Goal: Task Accomplishment & Management: Complete application form

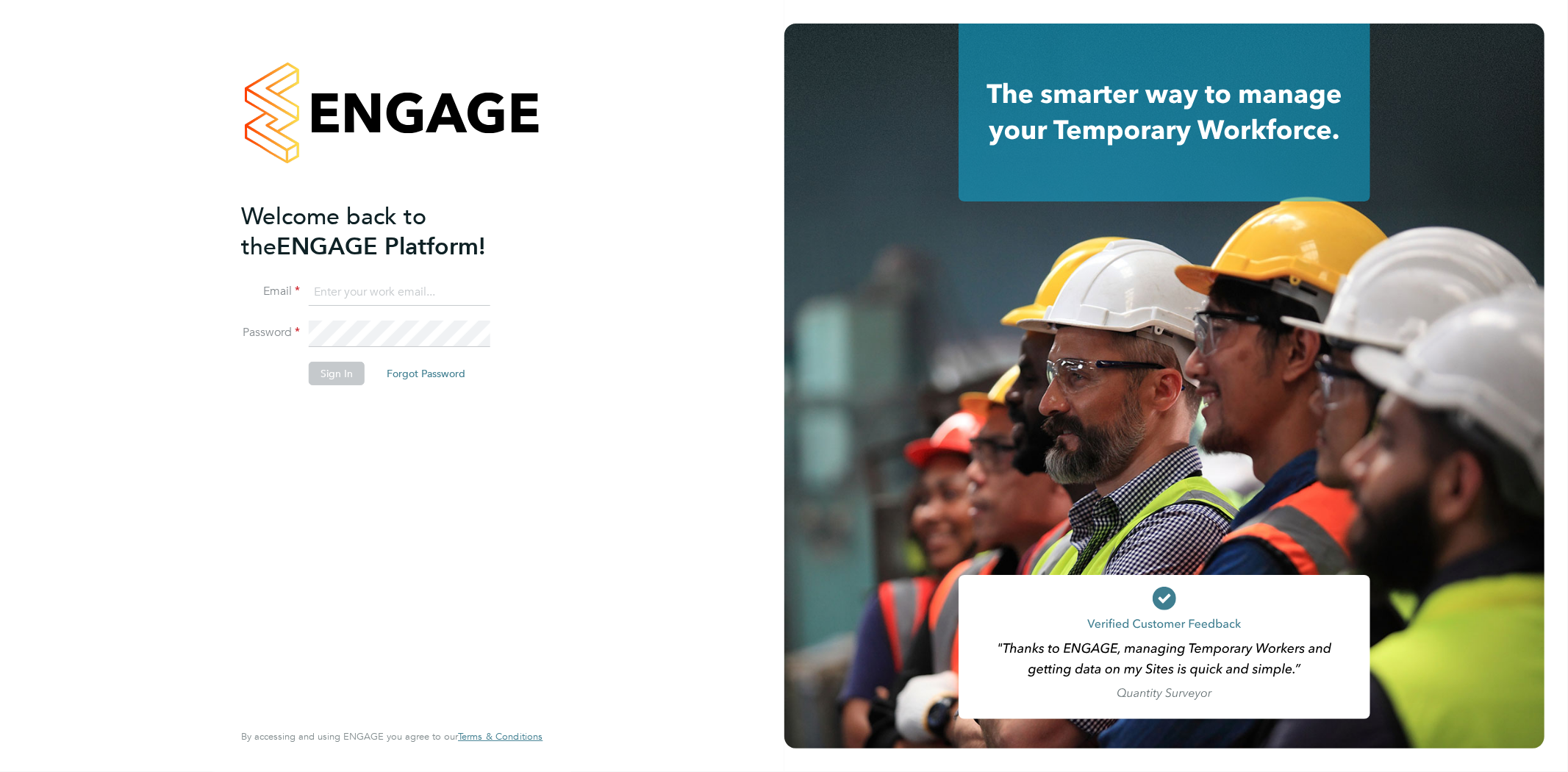
type input "[EMAIL_ADDRESS][DOMAIN_NAME]"
click at [335, 384] on li "Sign In Forgot Password" at bounding box center [385, 380] width 287 height 38
click at [339, 385] on li "Sign In Forgot Password" at bounding box center [385, 380] width 287 height 38
click at [338, 365] on button "Sign In" at bounding box center [337, 373] width 56 height 23
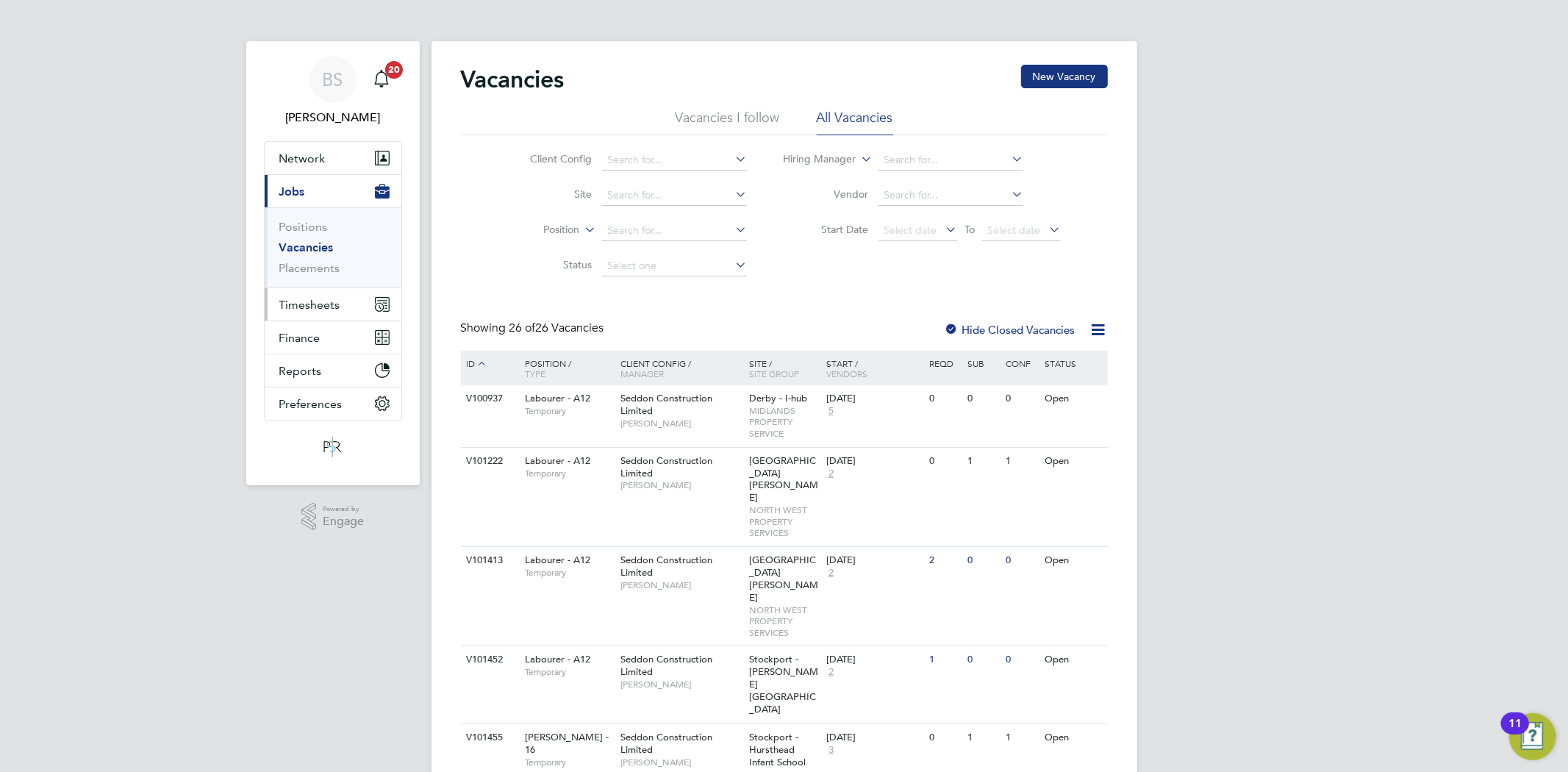
click at [308, 304] on span "Timesheets" at bounding box center [309, 304] width 61 height 14
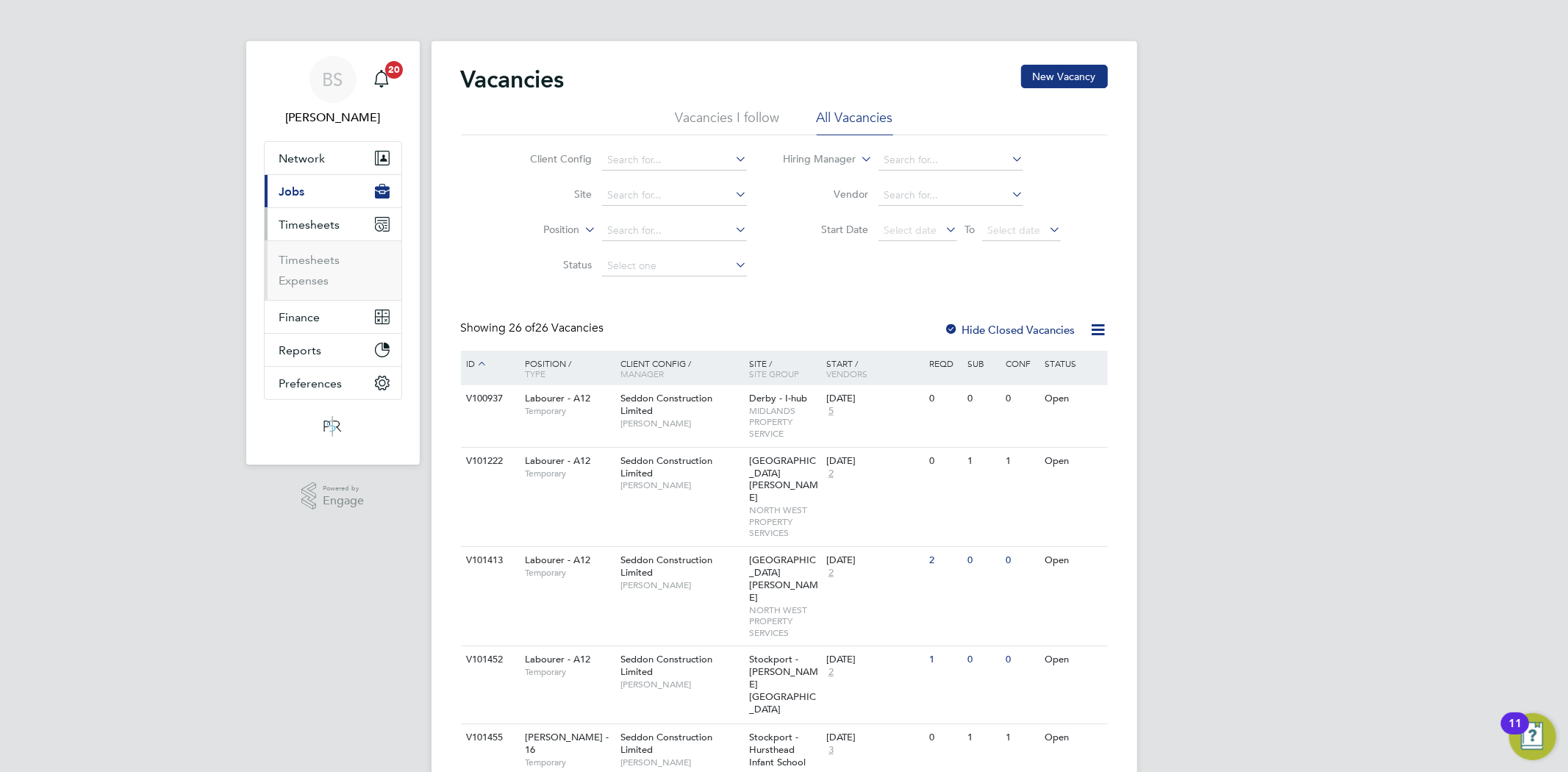
click at [311, 269] on li "Timesheets" at bounding box center [335, 263] width 110 height 21
click at [309, 258] on link "Timesheets" at bounding box center [309, 259] width 61 height 14
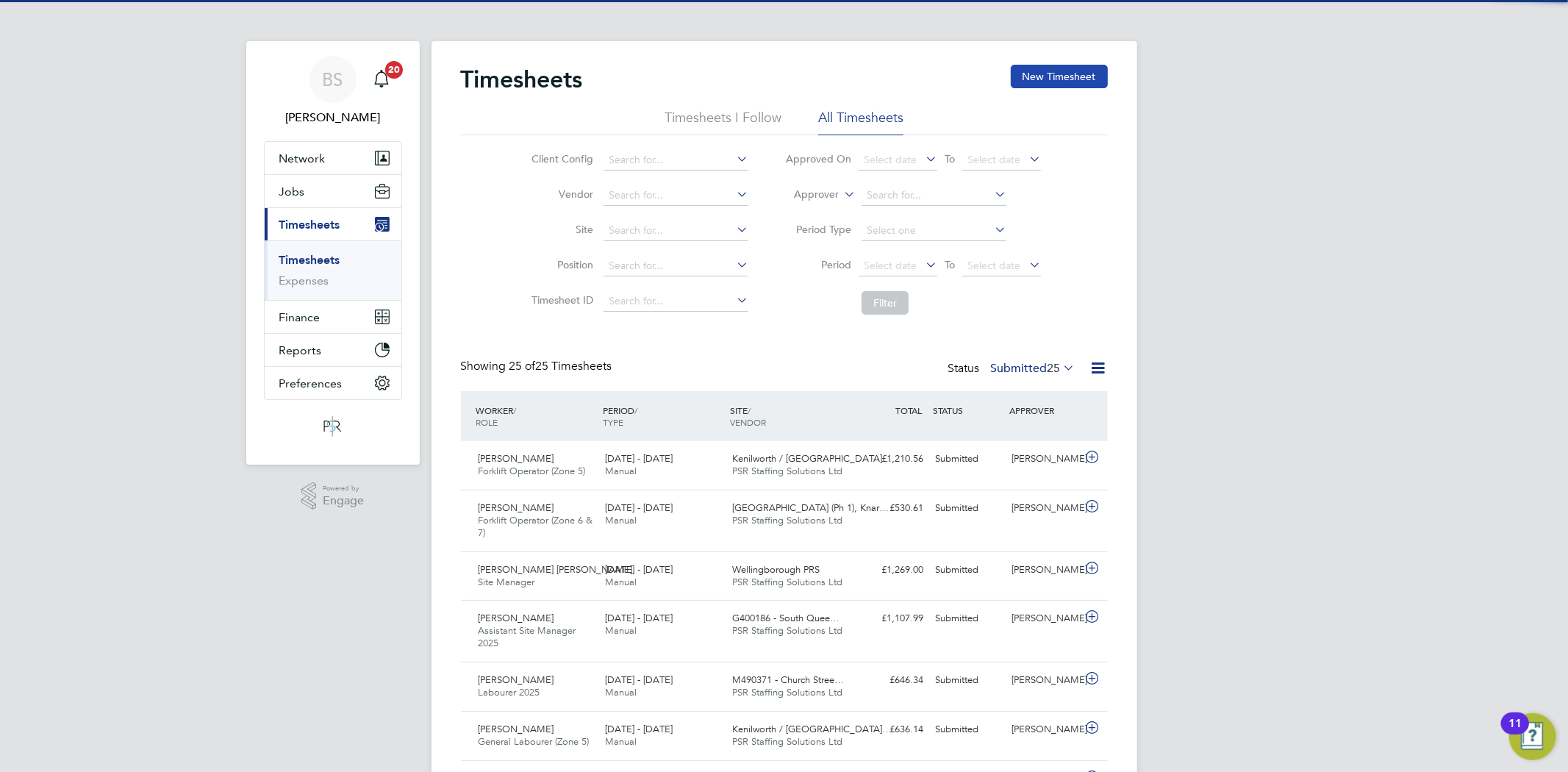
click at [1047, 75] on button "New Timesheet" at bounding box center [1059, 76] width 97 height 23
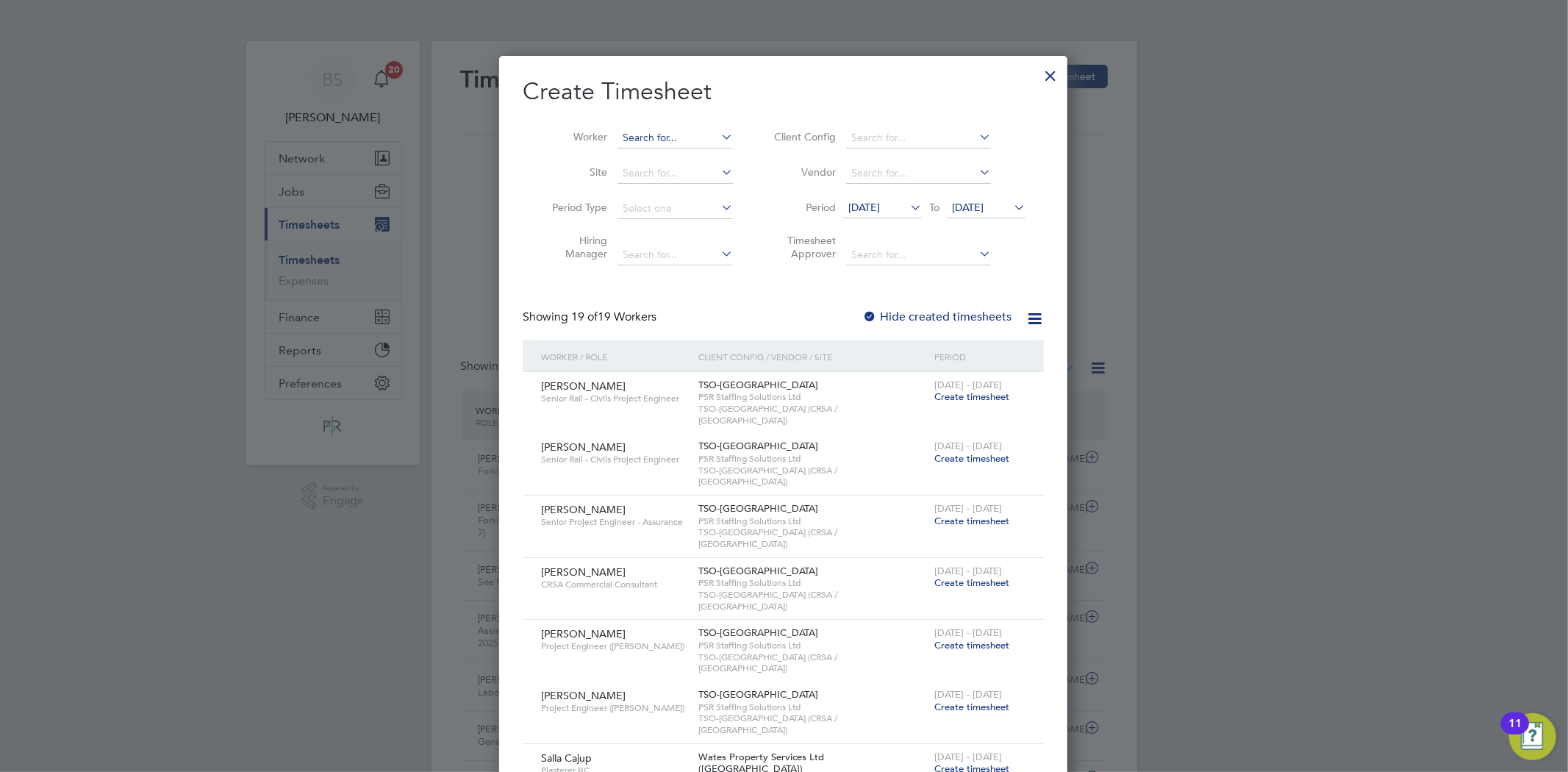
click at [690, 135] on input at bounding box center [675, 138] width 116 height 21
click at [664, 179] on li "Christina Kaye" at bounding box center [722, 178] width 212 height 20
type input "Christina Kaye"
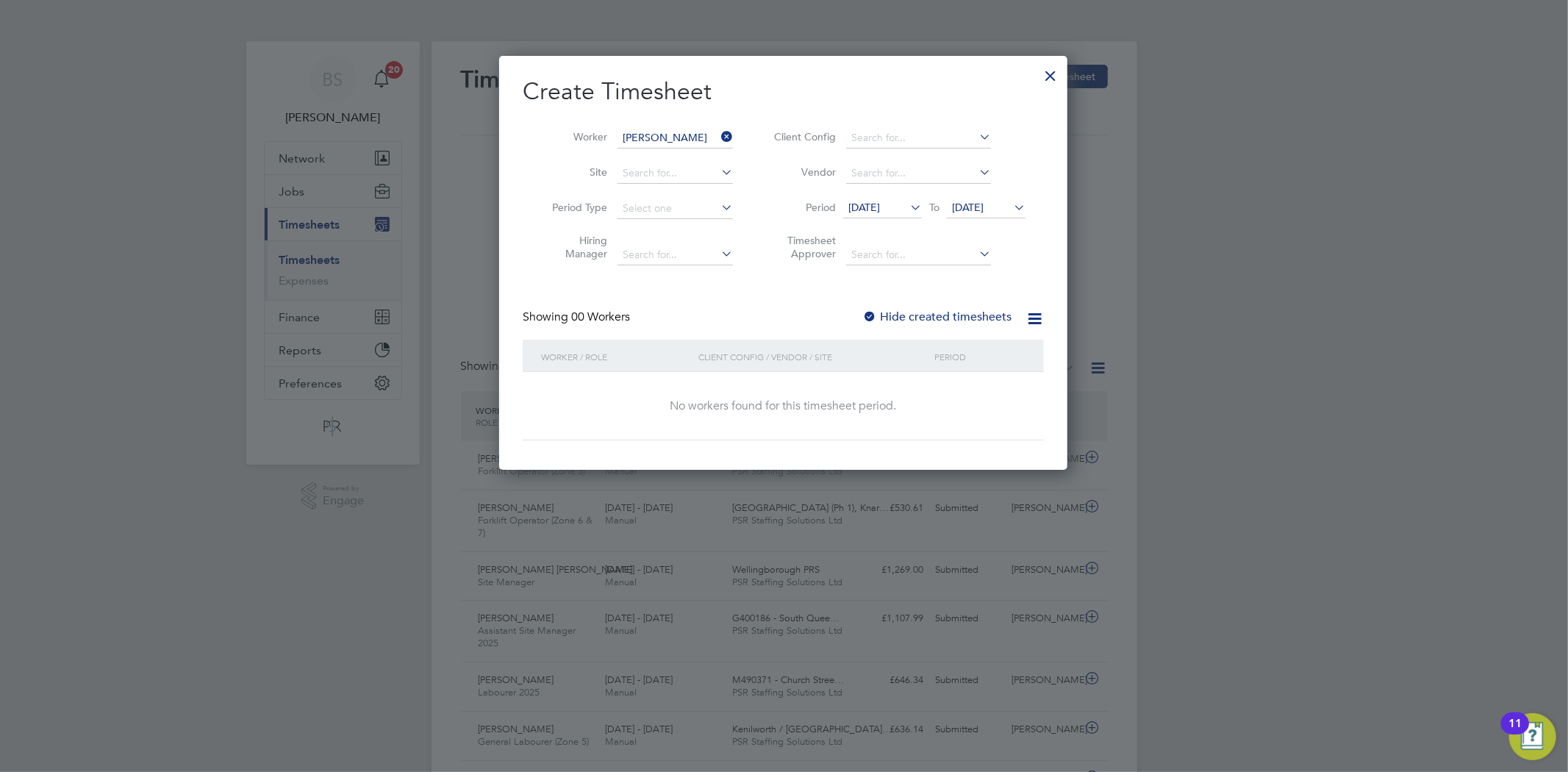
click at [868, 203] on span "19 Aug 2025" at bounding box center [864, 207] width 32 height 13
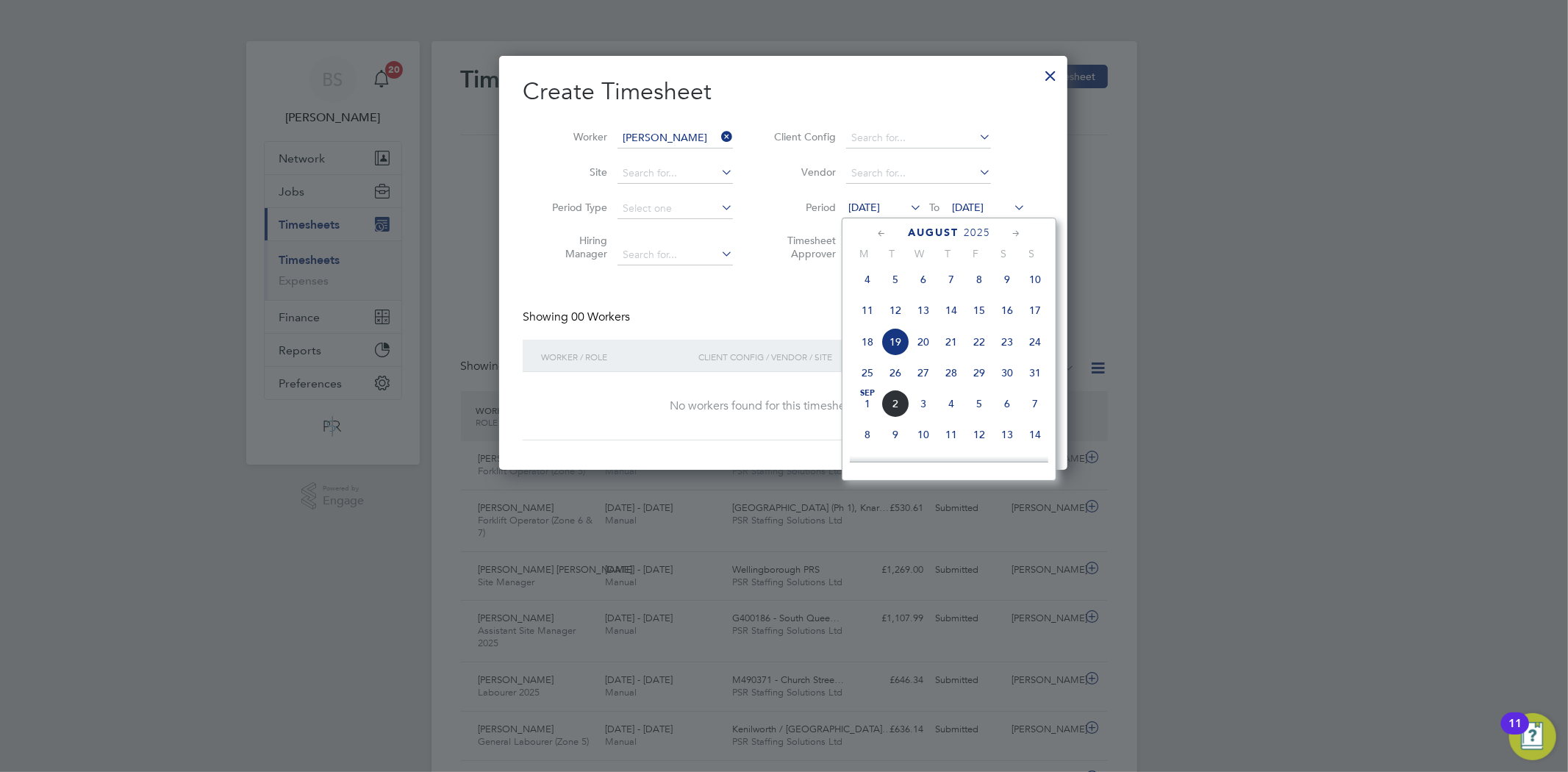
click at [862, 377] on span "25" at bounding box center [867, 373] width 28 height 28
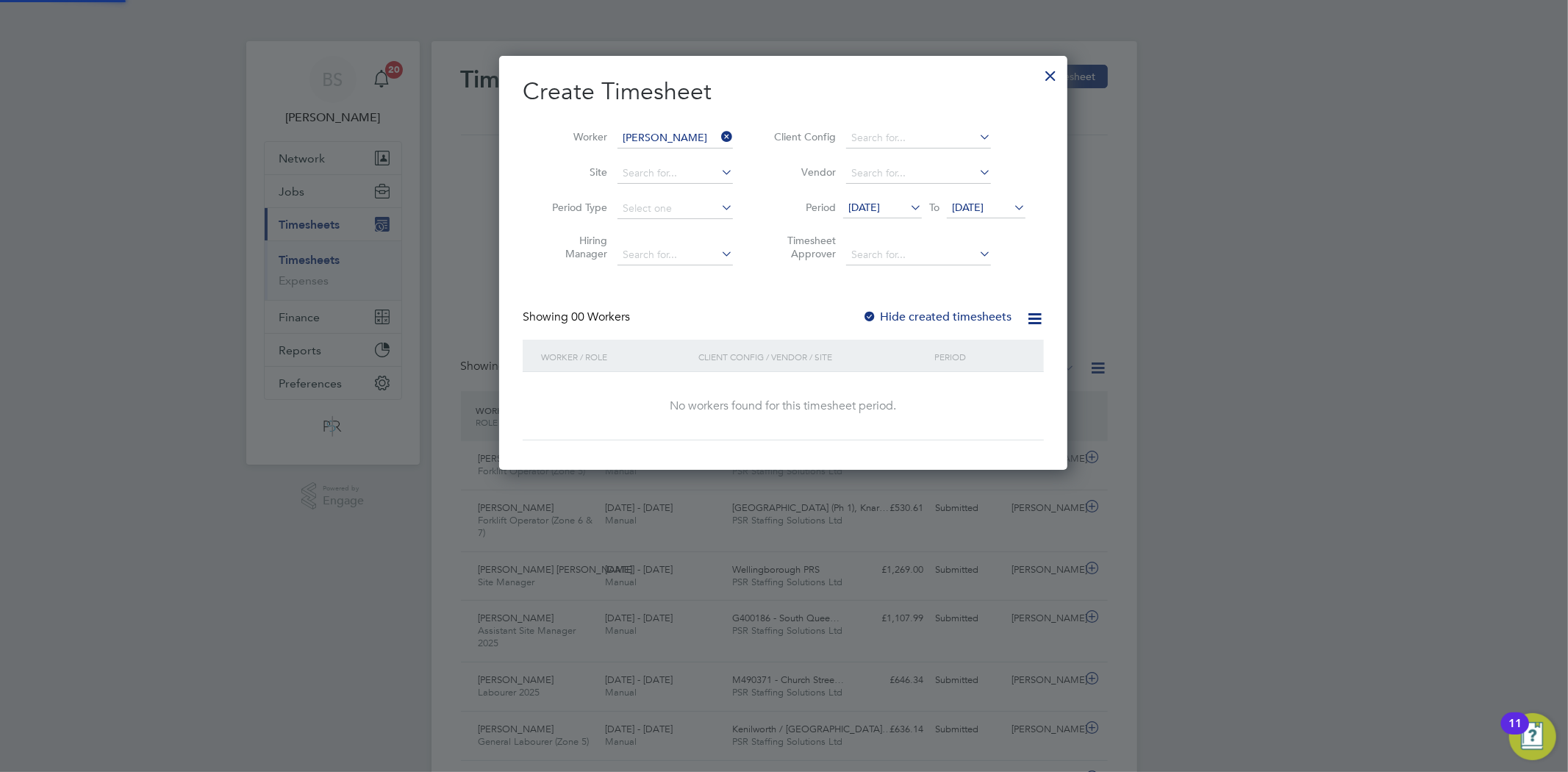
click at [971, 201] on span "26 Aug 2025" at bounding box center [968, 207] width 32 height 13
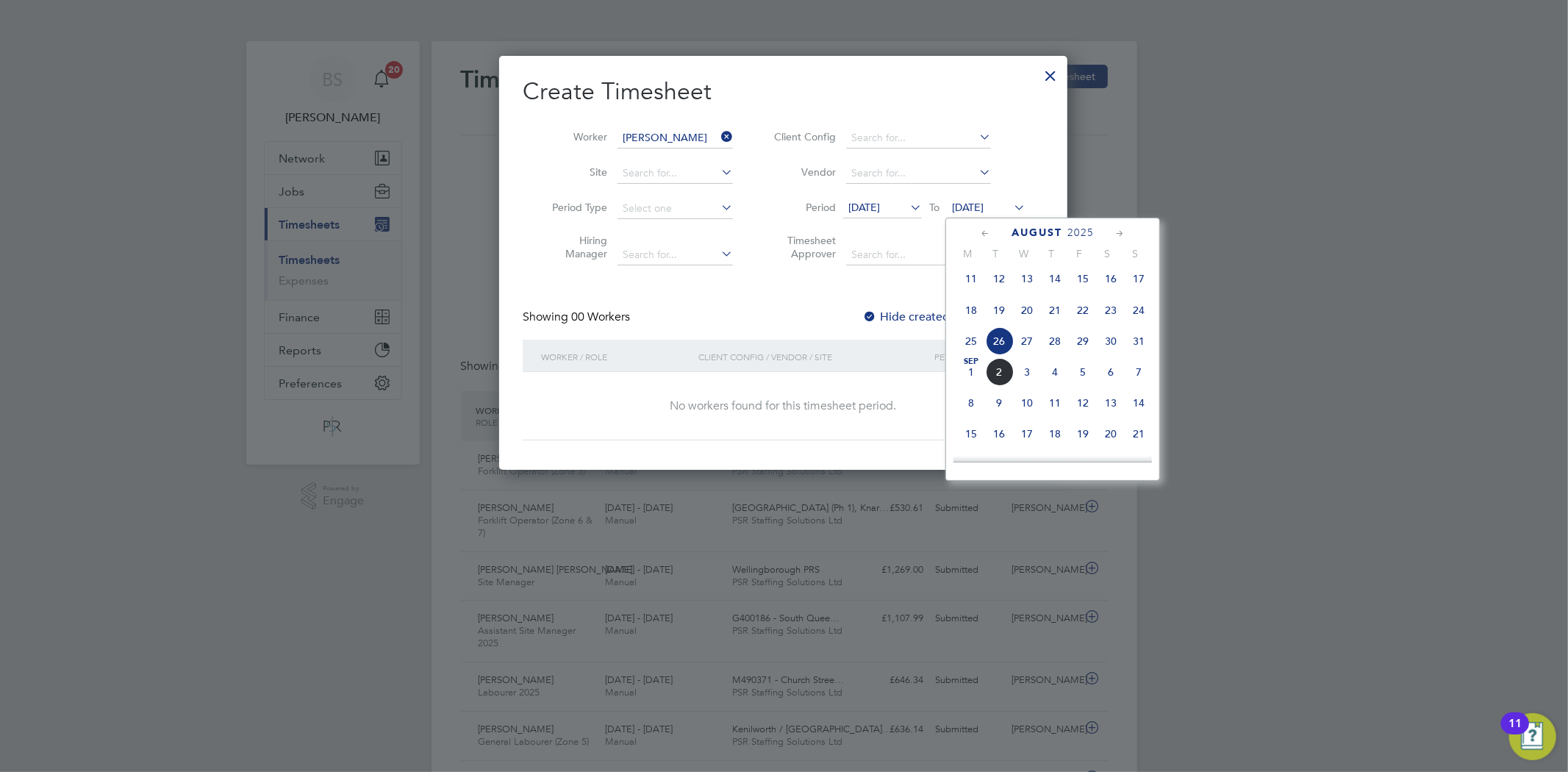
click at [1138, 352] on span "31" at bounding box center [1138, 341] width 28 height 28
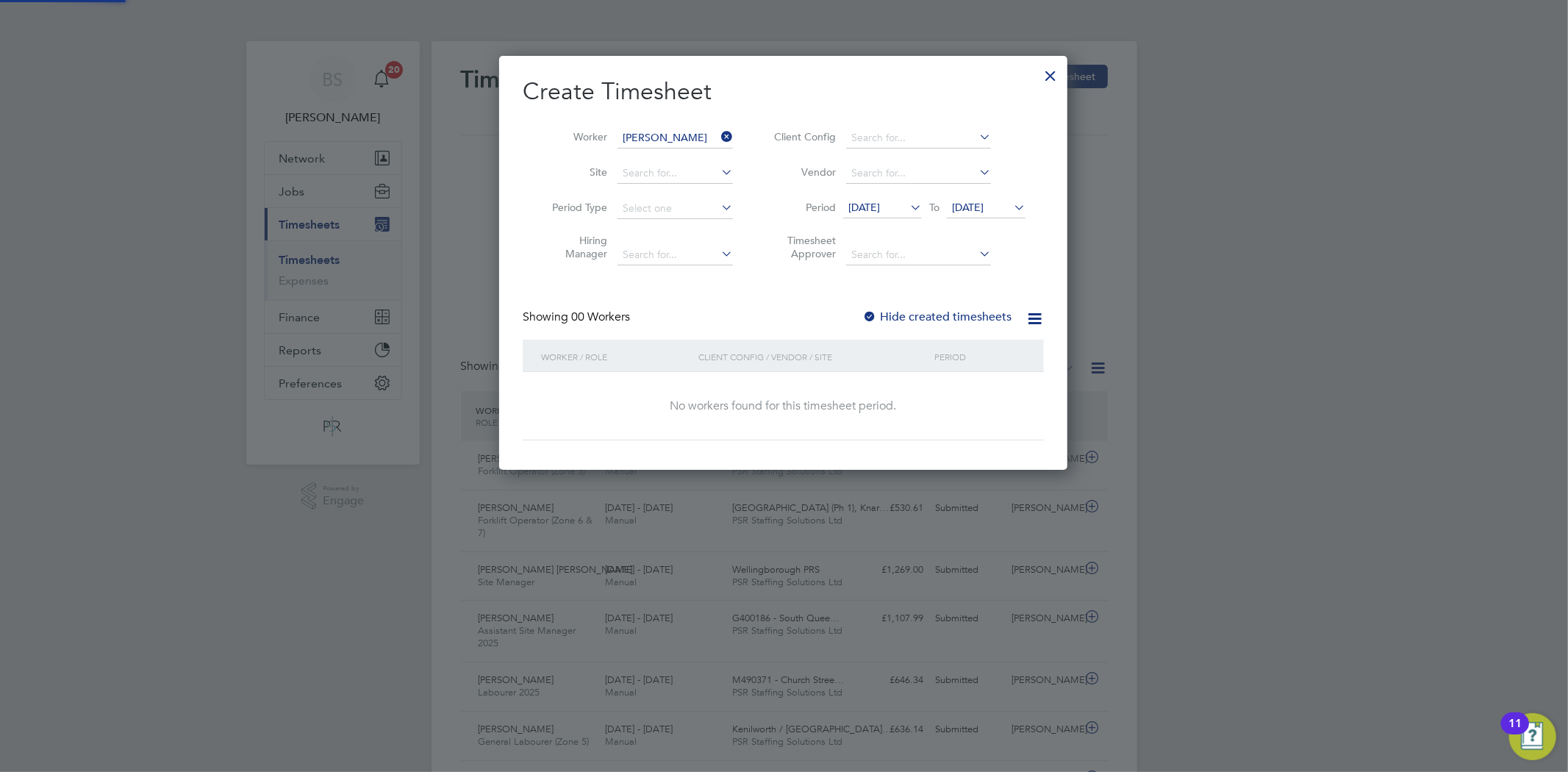
click at [901, 310] on label "Hide created timesheets" at bounding box center [937, 317] width 149 height 15
click at [879, 204] on span "25 Aug 2025" at bounding box center [864, 207] width 32 height 13
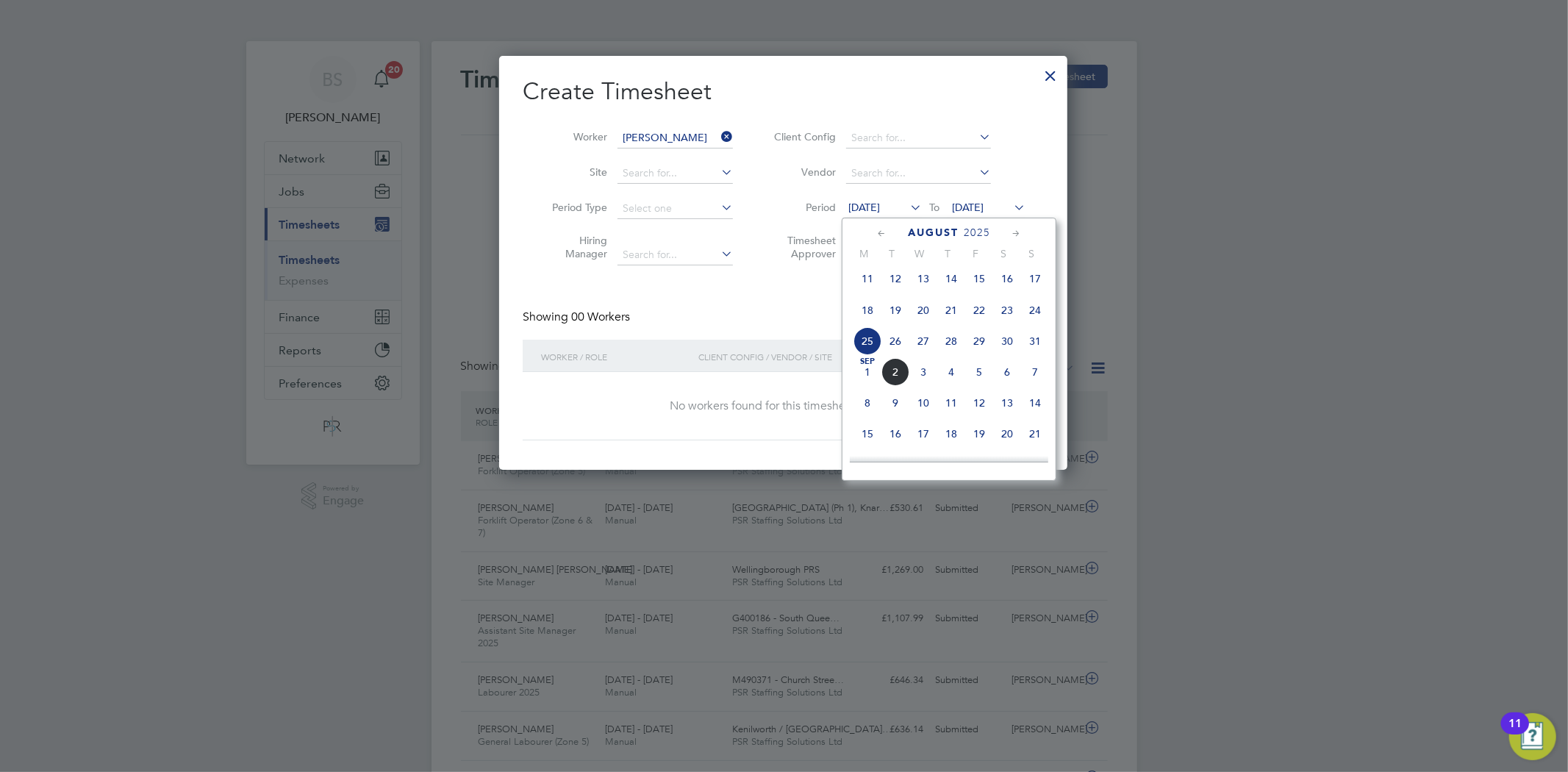
click at [868, 350] on span "25" at bounding box center [867, 341] width 28 height 28
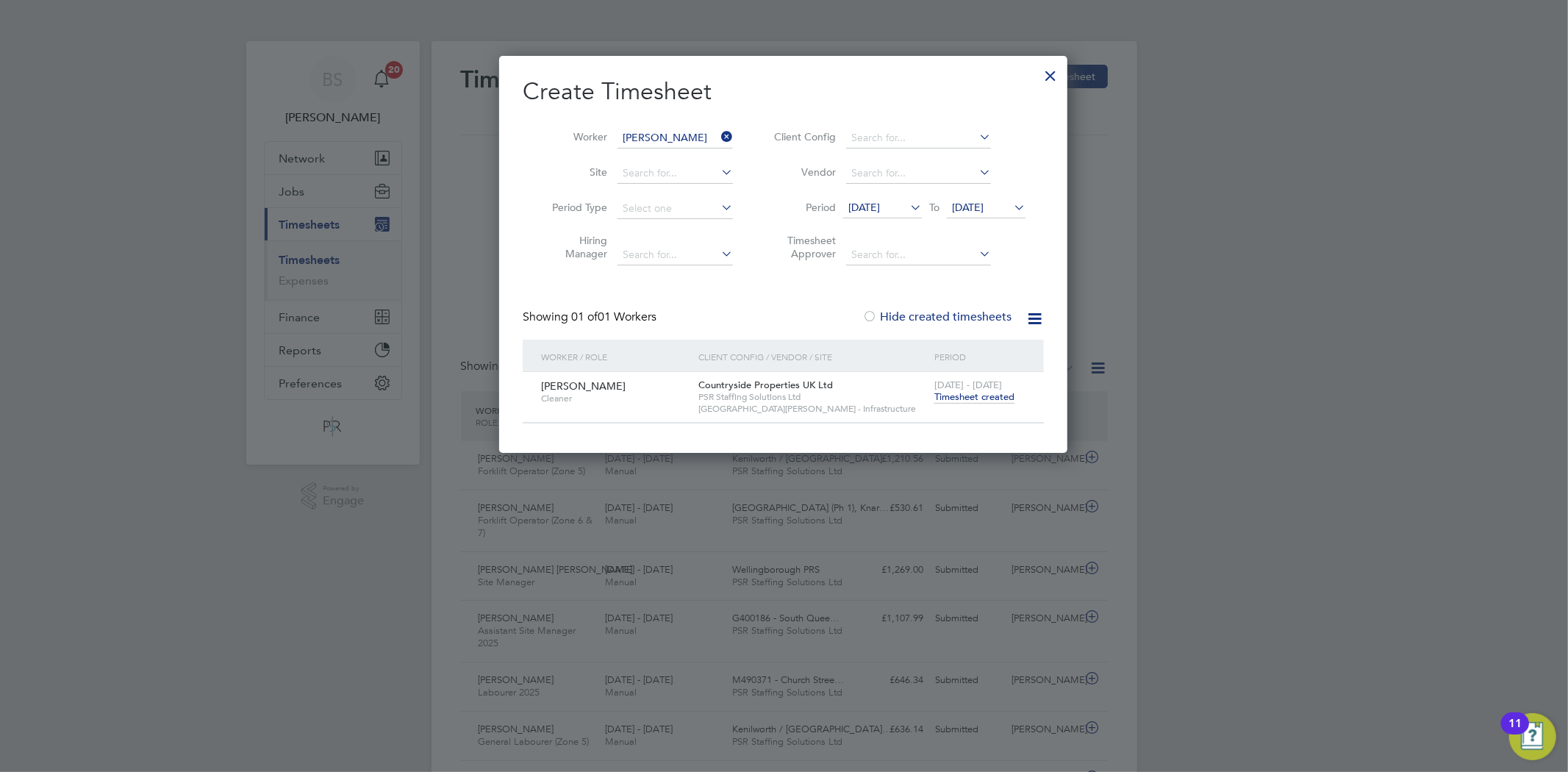
click at [975, 395] on span "Timesheet created" at bounding box center [974, 397] width 80 height 13
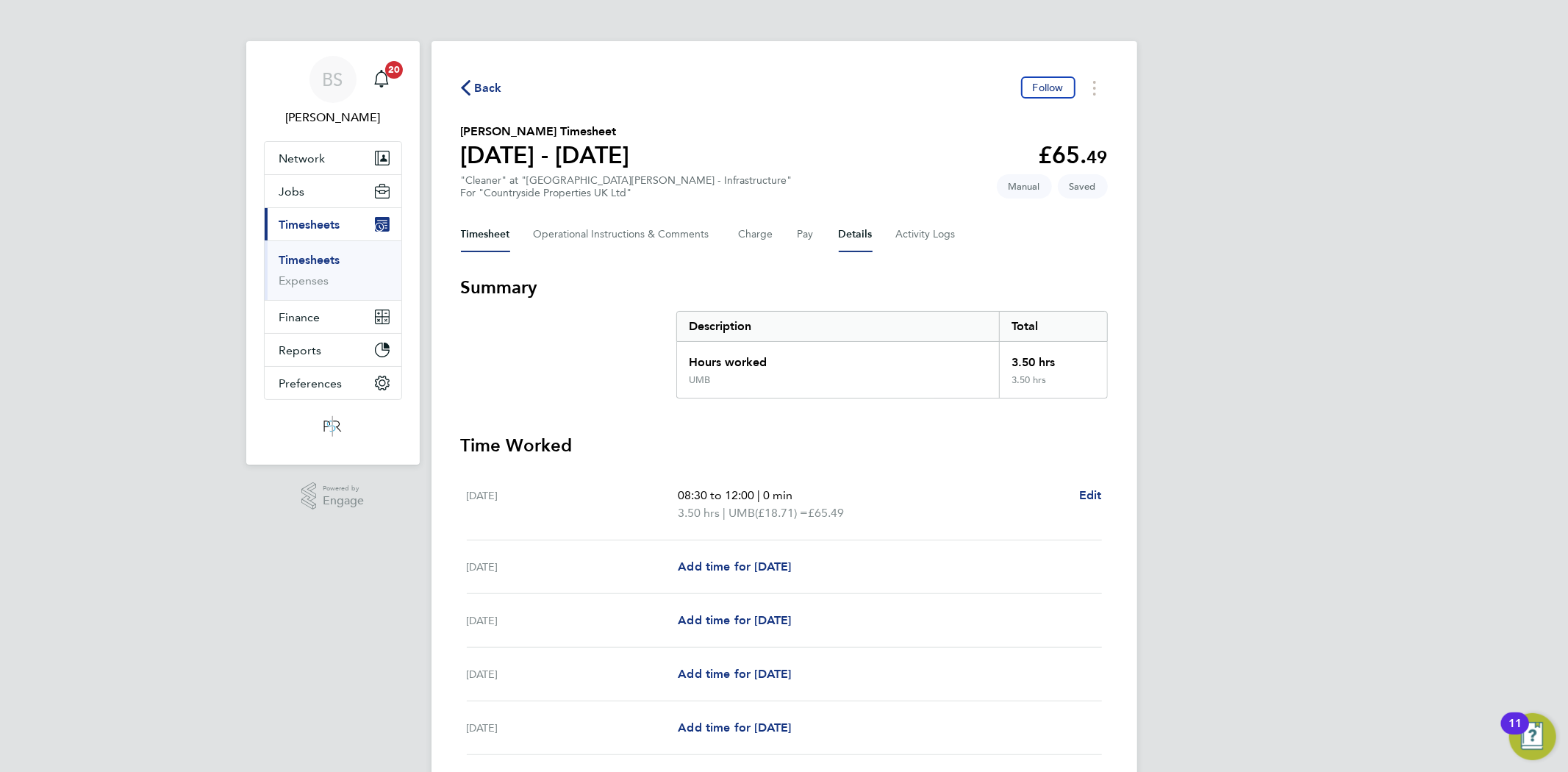
click at [844, 233] on button "Details" at bounding box center [856, 235] width 34 height 35
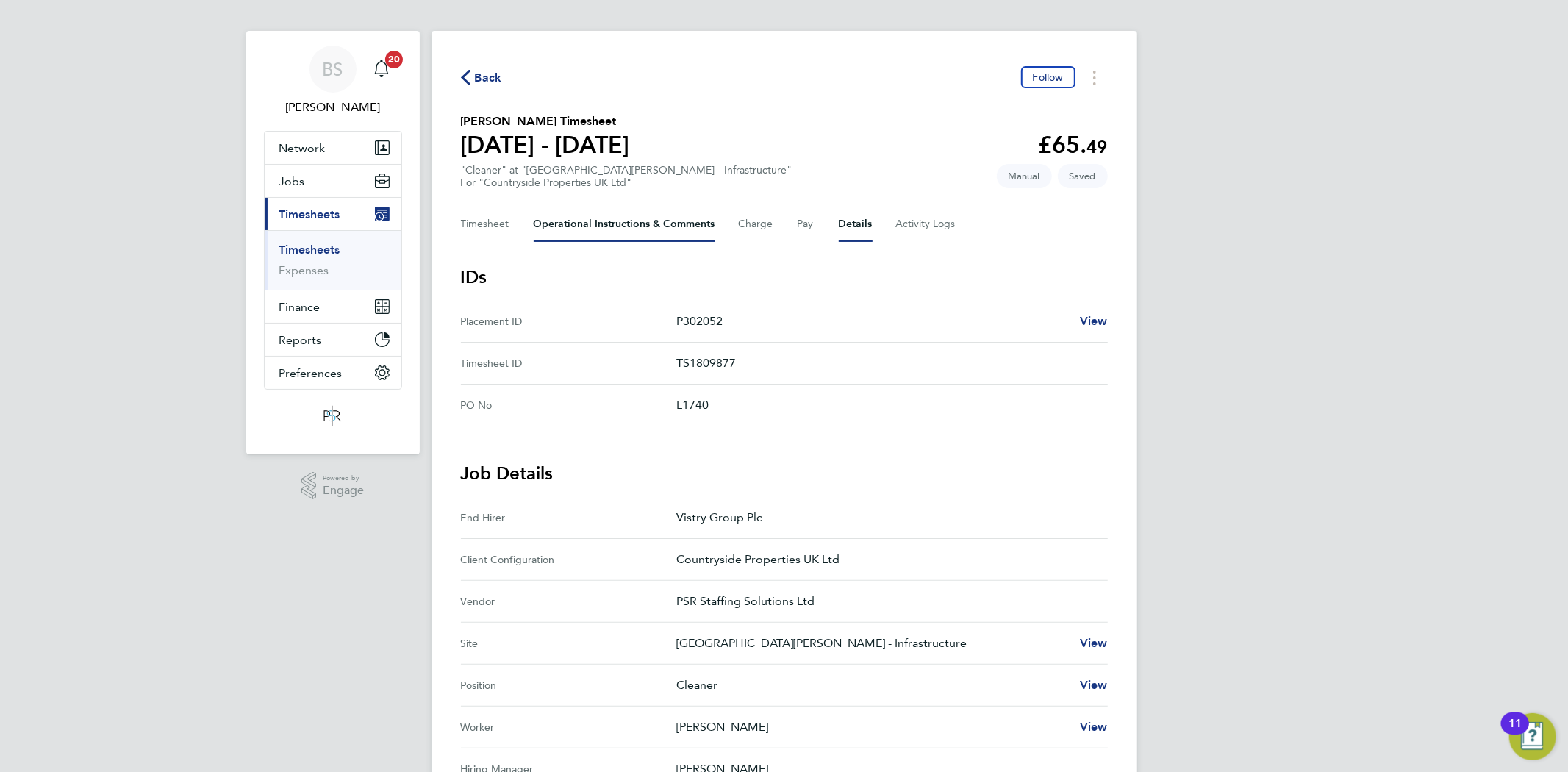
click at [571, 221] on Comments-tab "Operational Instructions & Comments" at bounding box center [624, 225] width 182 height 35
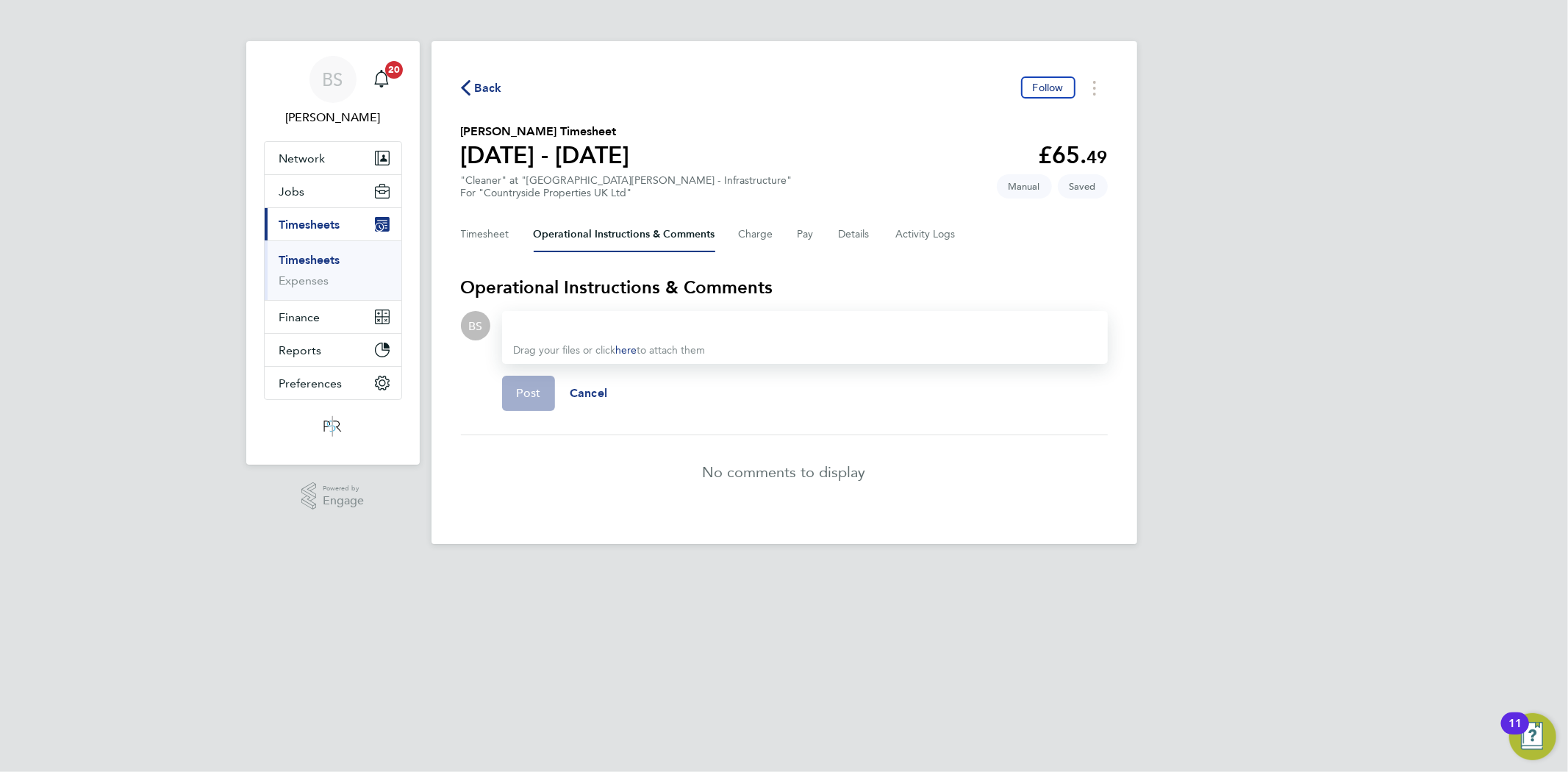
click at [621, 321] on div at bounding box center [805, 325] width 583 height 18
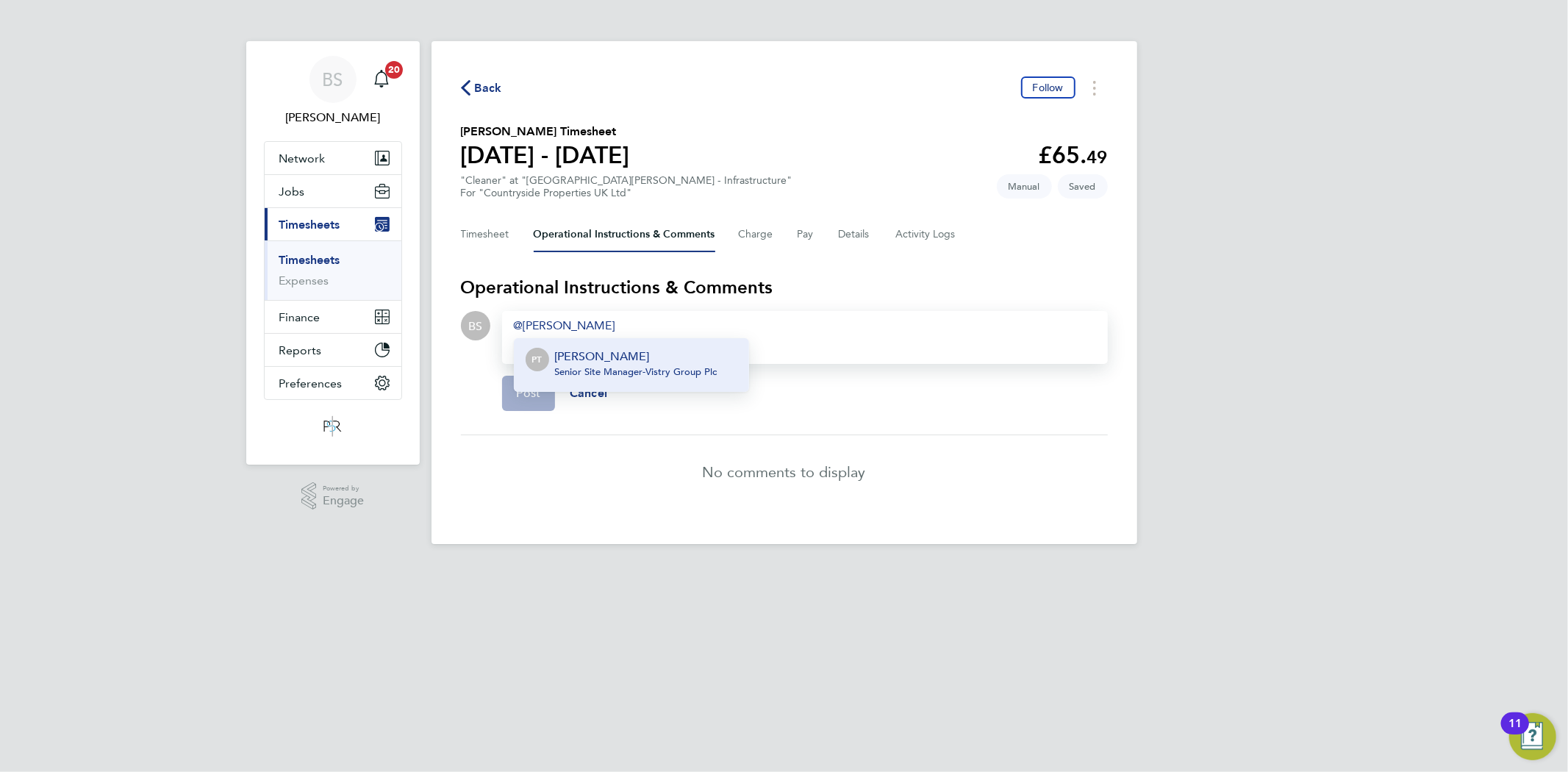
click at [650, 380] on div "Paul Townend Senior Site Manager - Vistry Group Plc" at bounding box center [636, 365] width 162 height 35
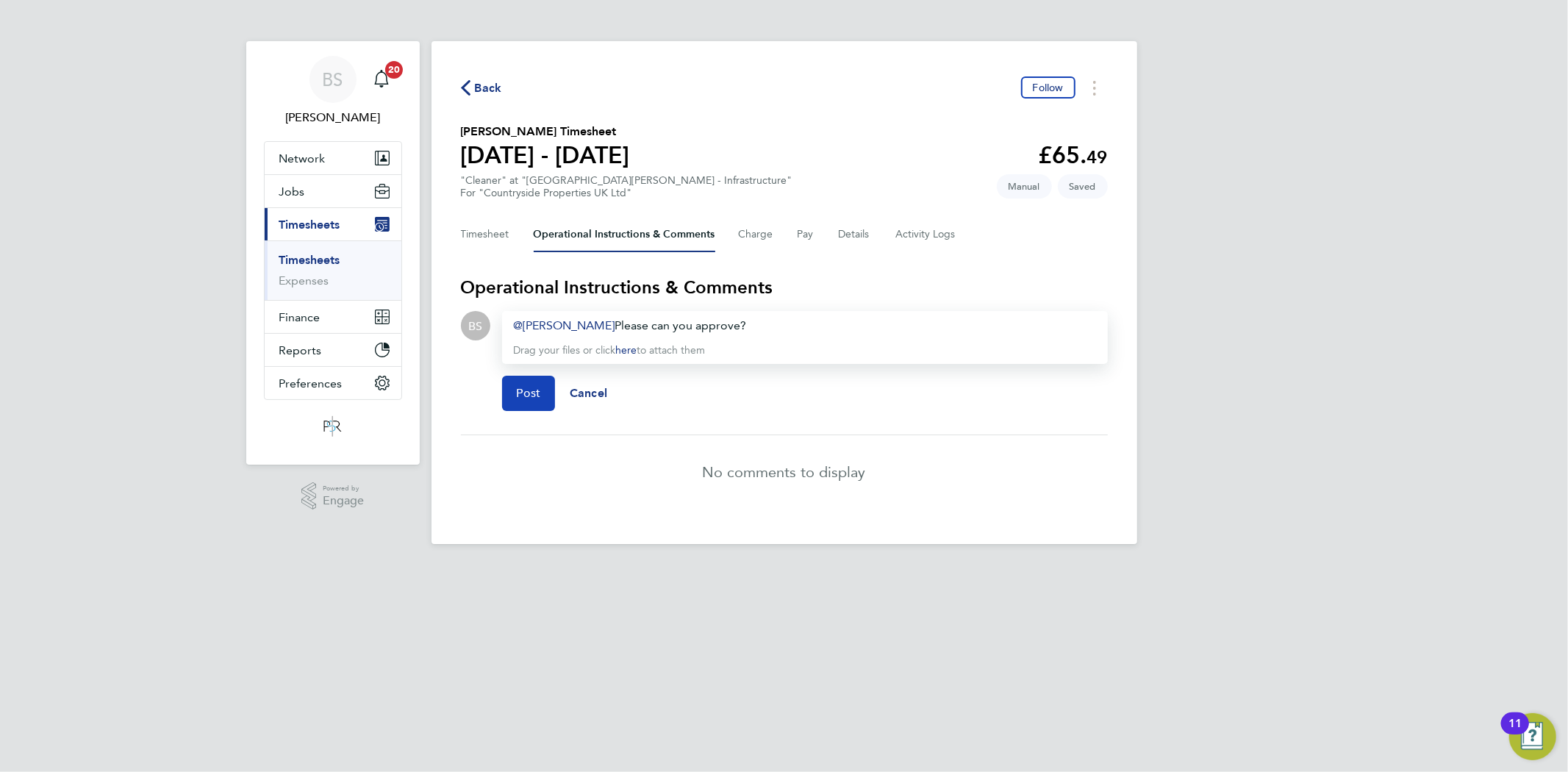
click at [534, 386] on span "Post" at bounding box center [529, 393] width 24 height 15
